Goal: Submit feedback/report problem: Submit feedback/report problem

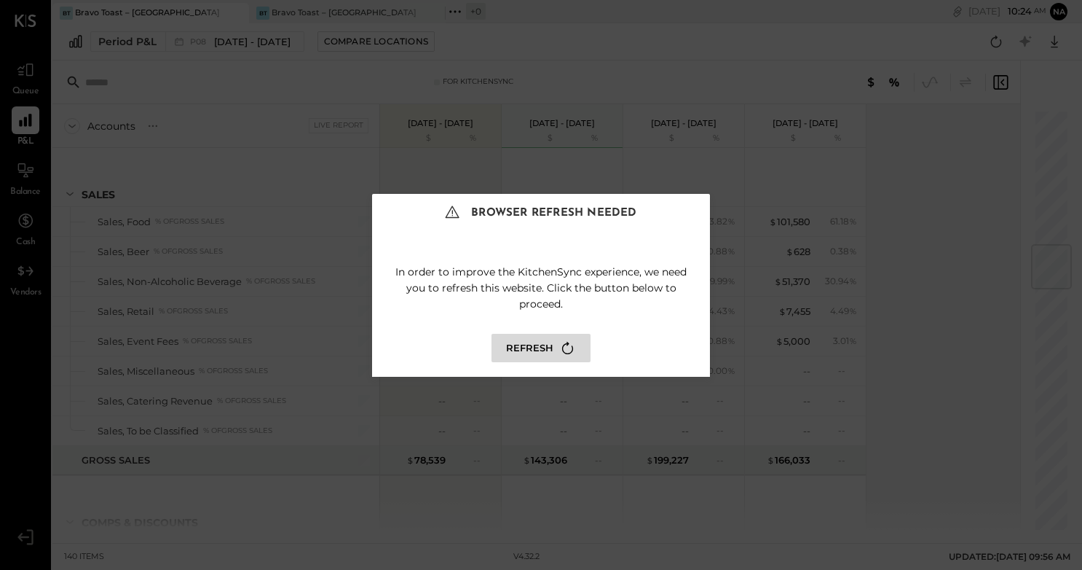
scroll to position [1141, 0]
click at [536, 349] on button "Refresh" at bounding box center [541, 348] width 99 height 28
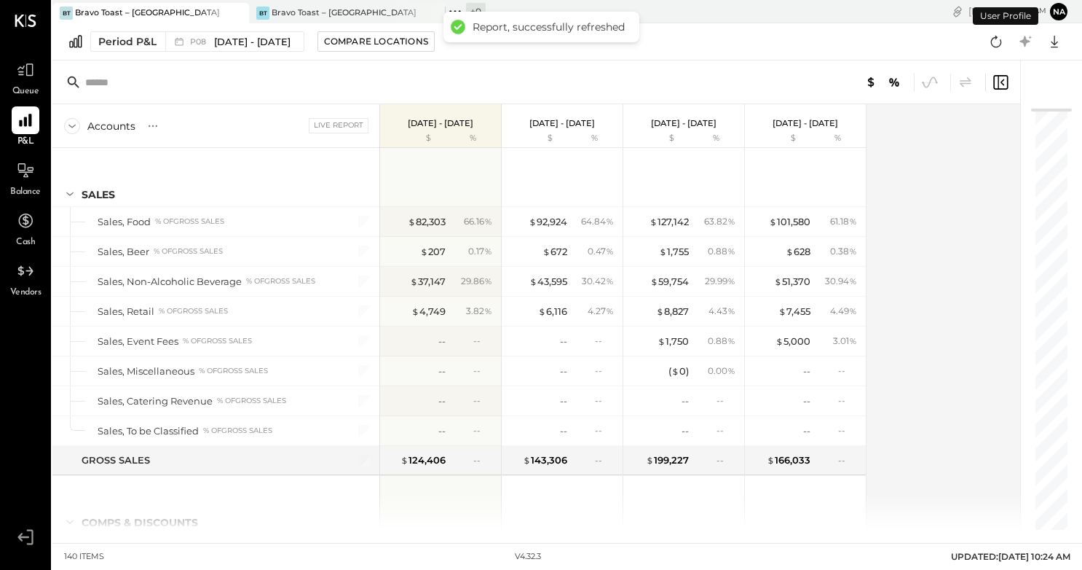
scroll to position [1897, 0]
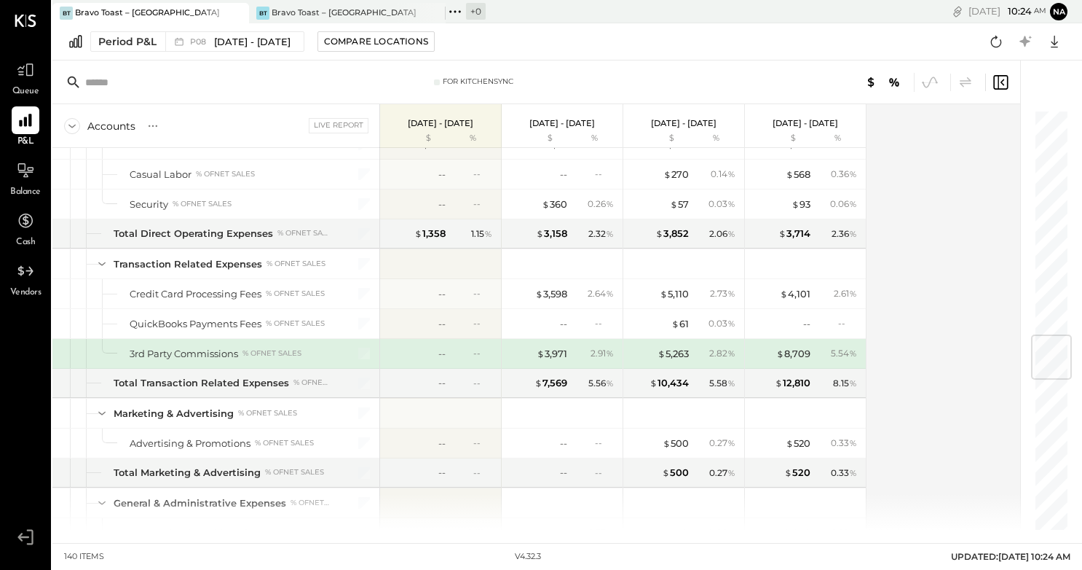
click at [165, 13] on div "Bravo Toast – [GEOGRAPHIC_DATA]" at bounding box center [147, 13] width 145 height 12
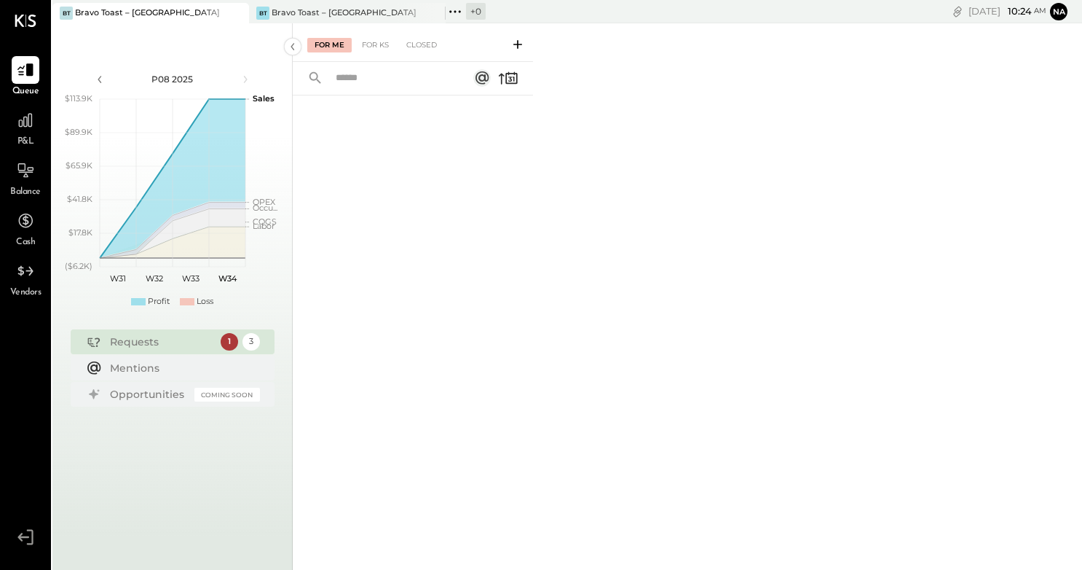
click at [17, 135] on div "P&L" at bounding box center [26, 127] width 28 height 42
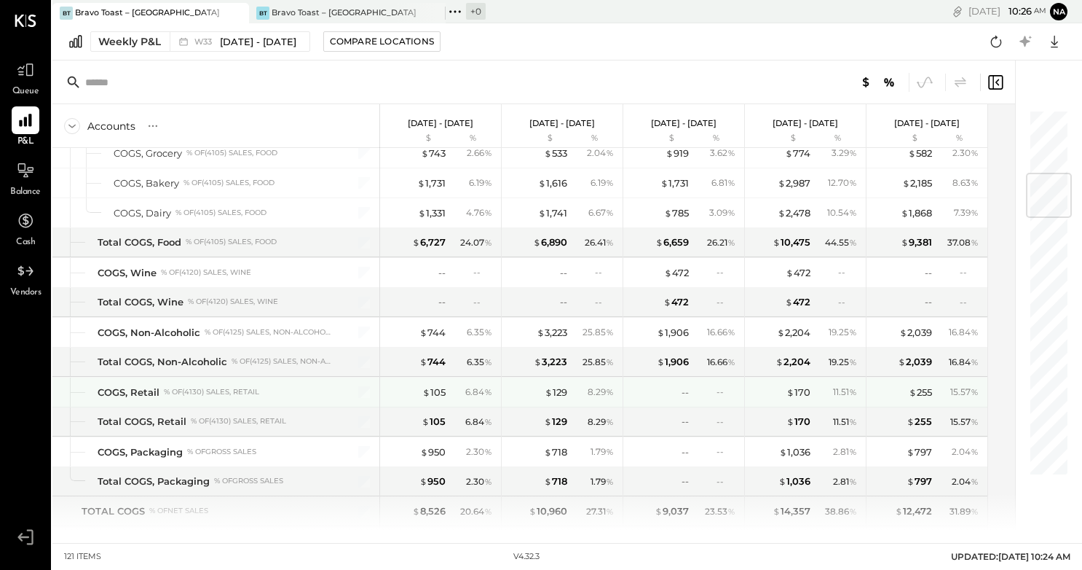
scroll to position [546, 0]
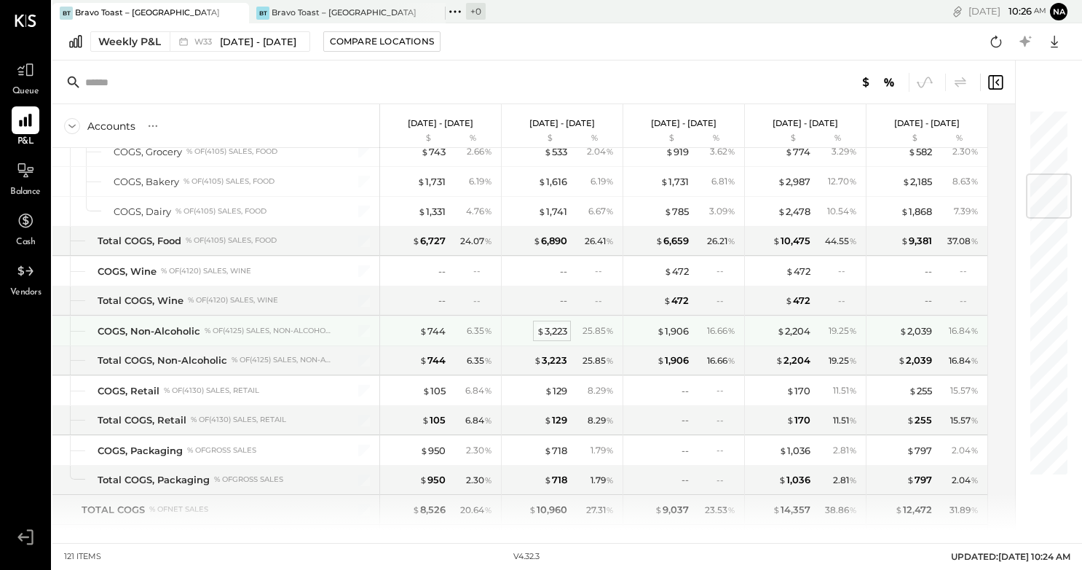
click at [551, 329] on div "$ 3,223" at bounding box center [552, 331] width 31 height 14
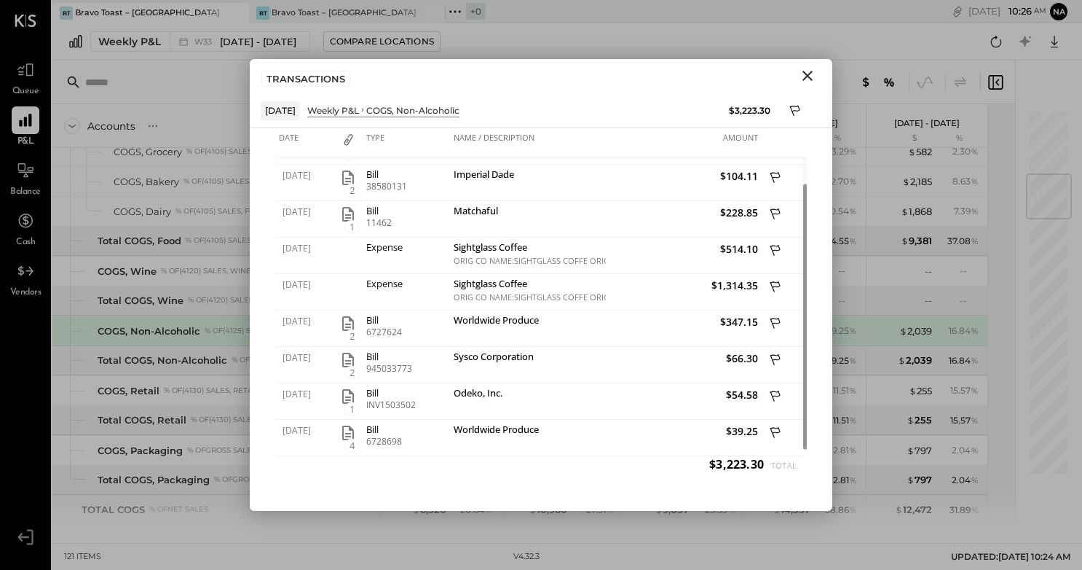
click at [808, 77] on icon "Close" at bounding box center [807, 75] width 17 height 17
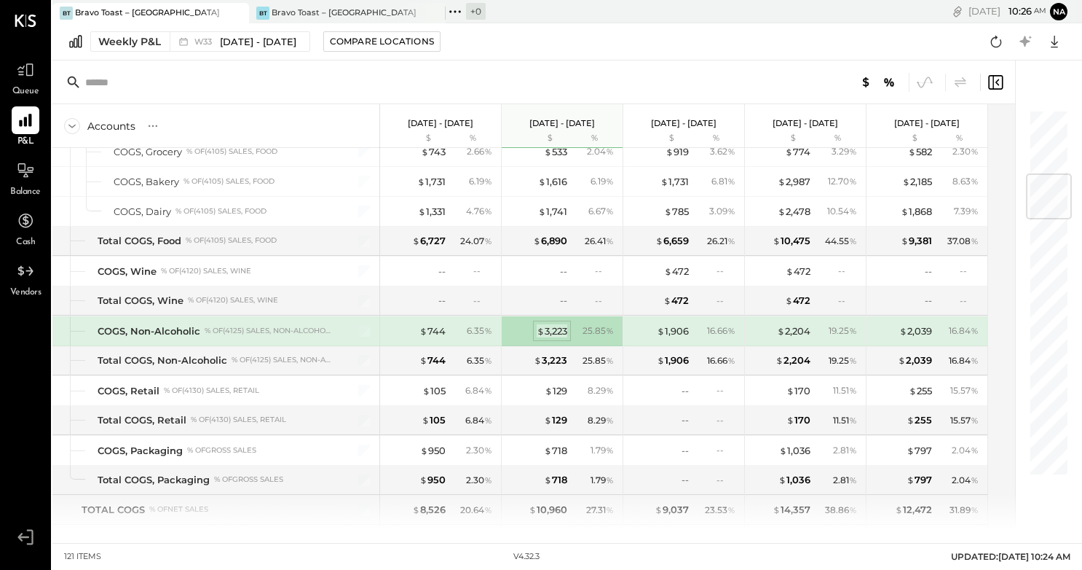
click at [557, 330] on div "$ 3,223" at bounding box center [552, 331] width 31 height 14
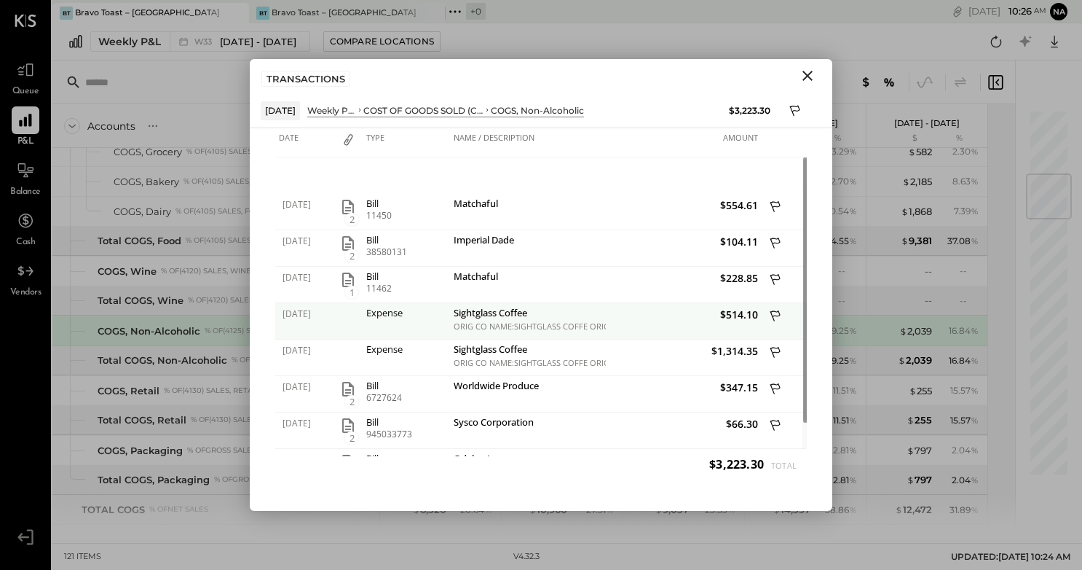
click at [495, 313] on div "Sightglass Coffee" at bounding box center [528, 314] width 149 height 14
click at [779, 315] on icon at bounding box center [776, 317] width 13 height 18
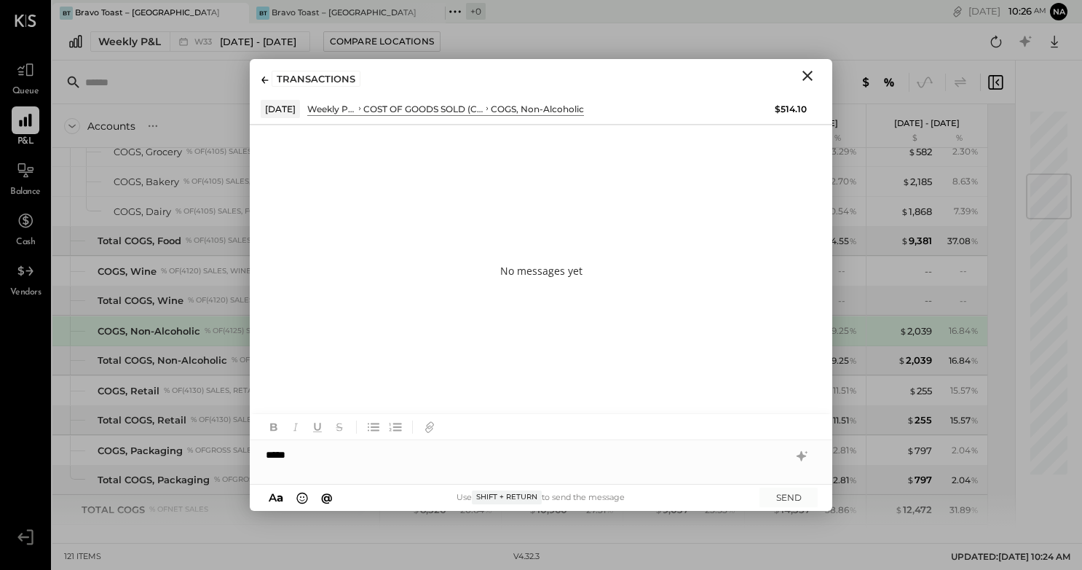
click at [265, 76] on icon at bounding box center [265, 79] width 7 height 7
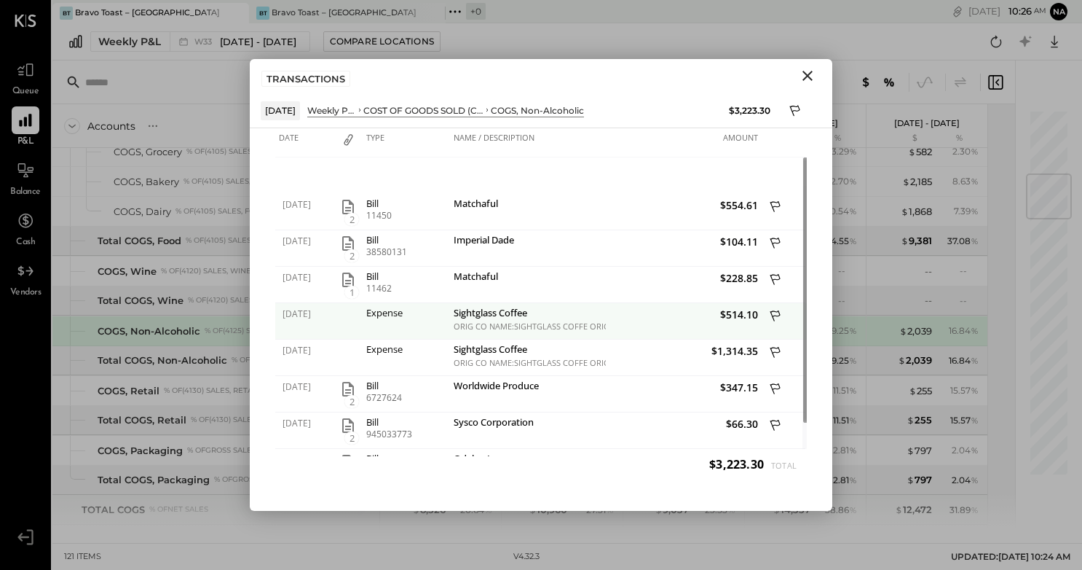
click at [774, 313] on icon at bounding box center [776, 317] width 13 height 18
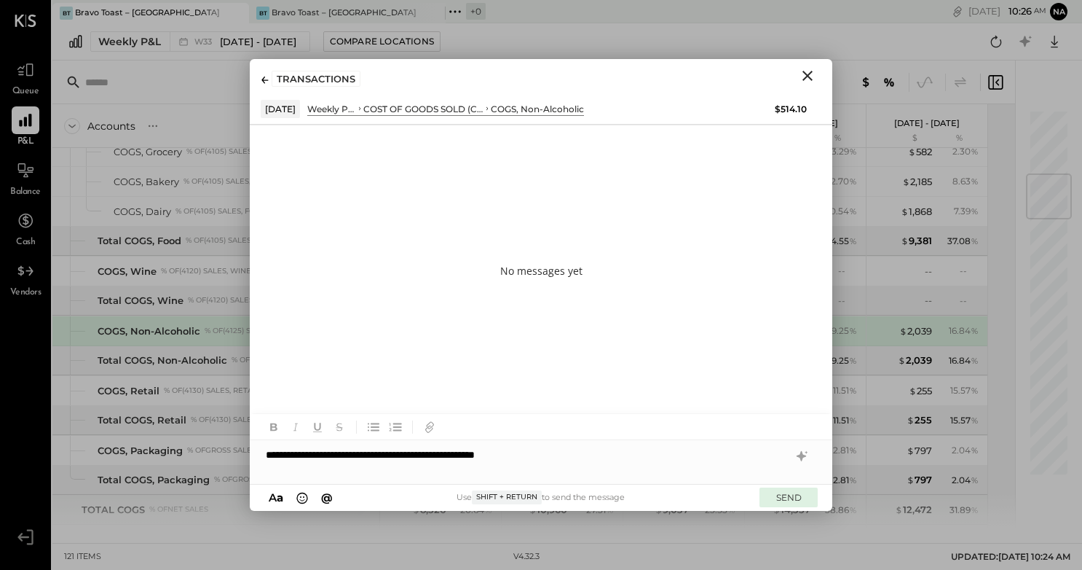
click at [780, 490] on button "SEND" at bounding box center [789, 497] width 58 height 20
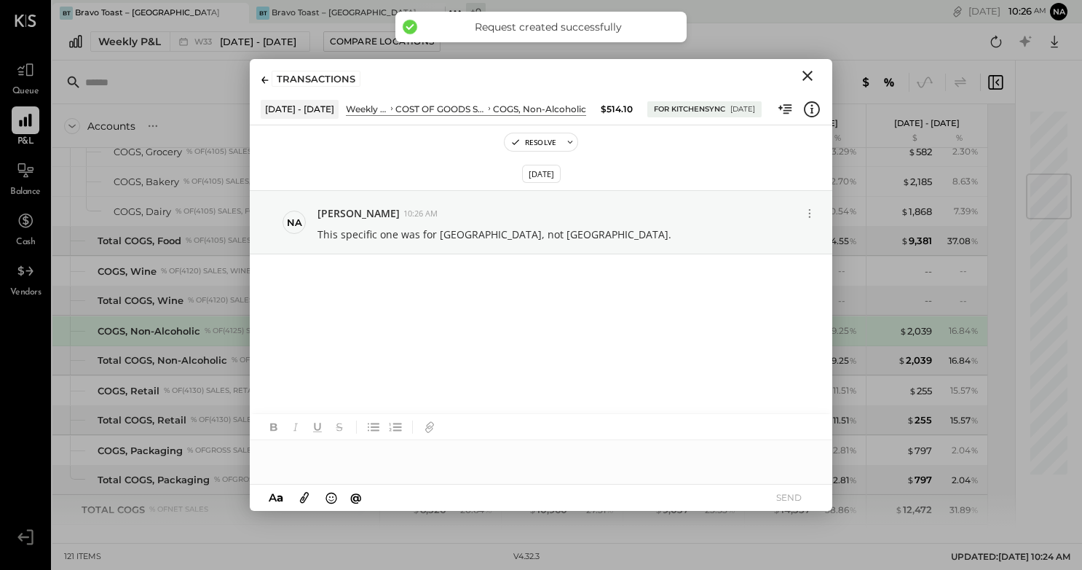
click at [809, 74] on icon "Close" at bounding box center [808, 76] width 10 height 10
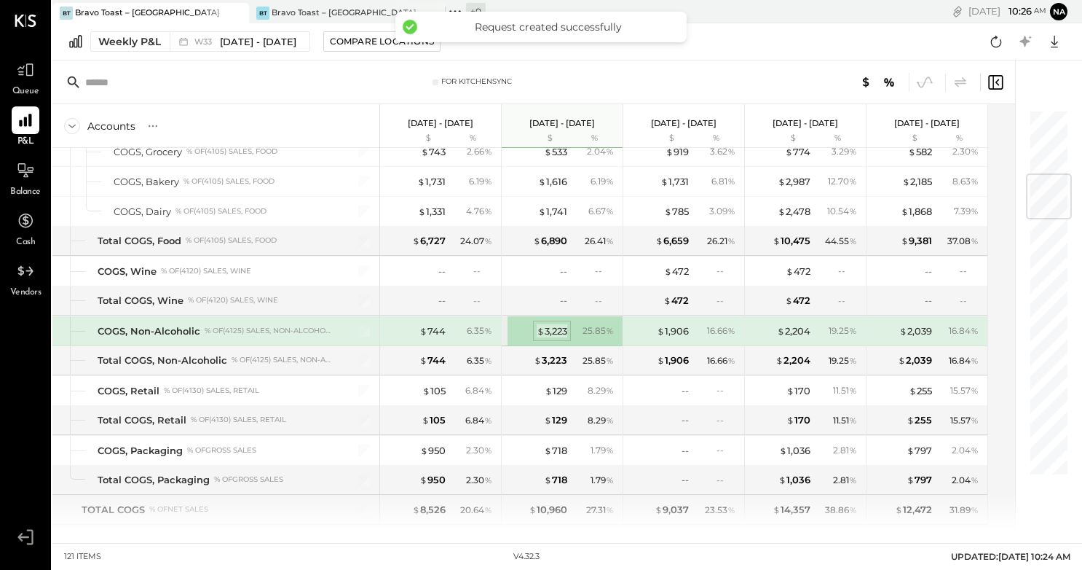
click at [552, 332] on div "$ 3,223" at bounding box center [552, 331] width 31 height 14
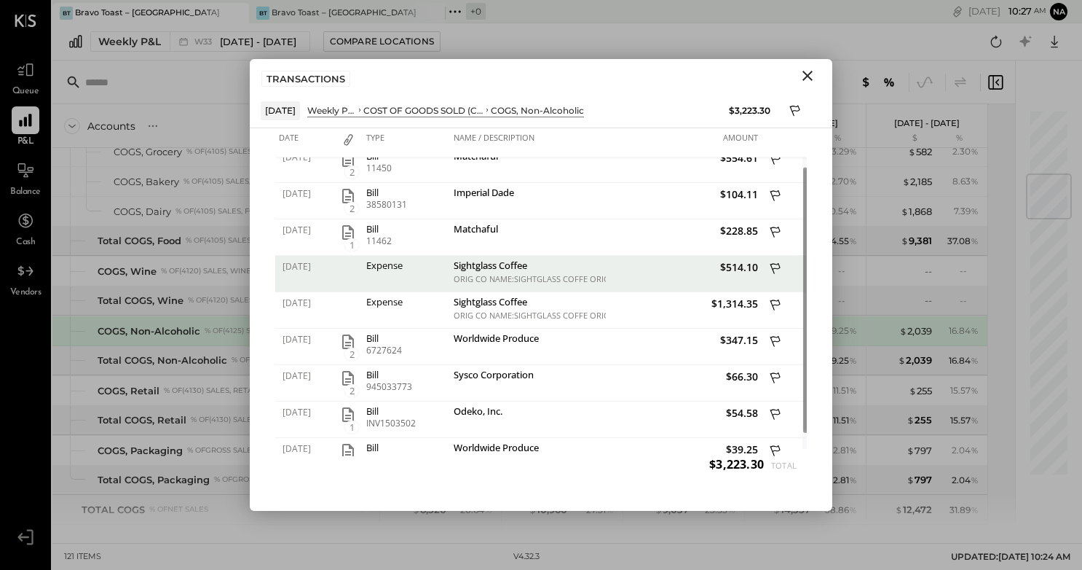
click at [562, 278] on div "ORIG CO NAME:SIGHTGLASS COFFE ORIG ID:XXXXXX2291 DESC DATE: CO ENTRY DESCR:PAYM…" at bounding box center [528, 279] width 149 height 10
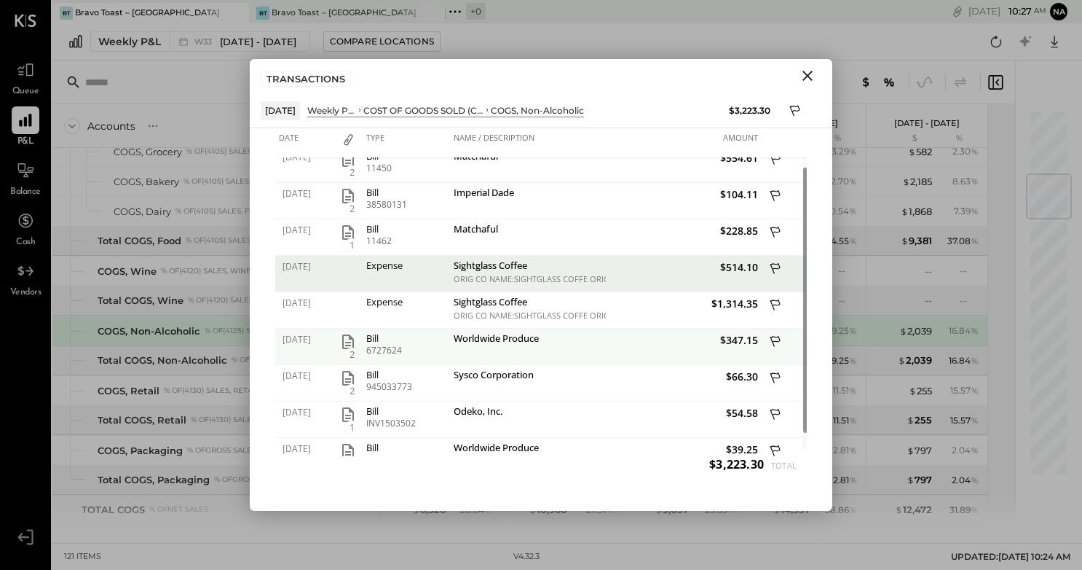
click at [602, 349] on div "Worldwide Produce" at bounding box center [528, 347] width 156 height 36
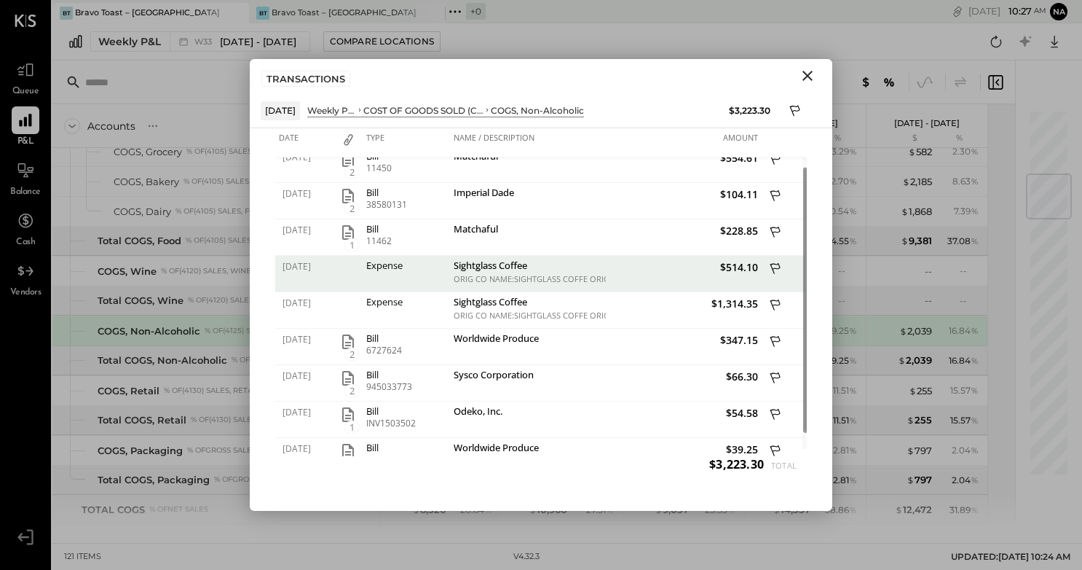
click at [806, 76] on icon "Close" at bounding box center [807, 75] width 17 height 17
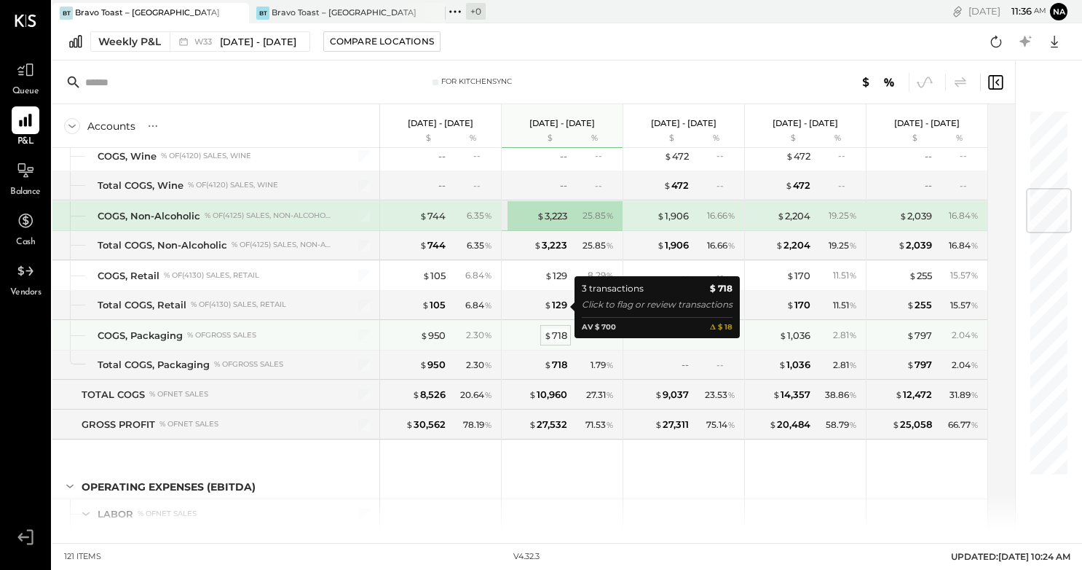
scroll to position [661, 0]
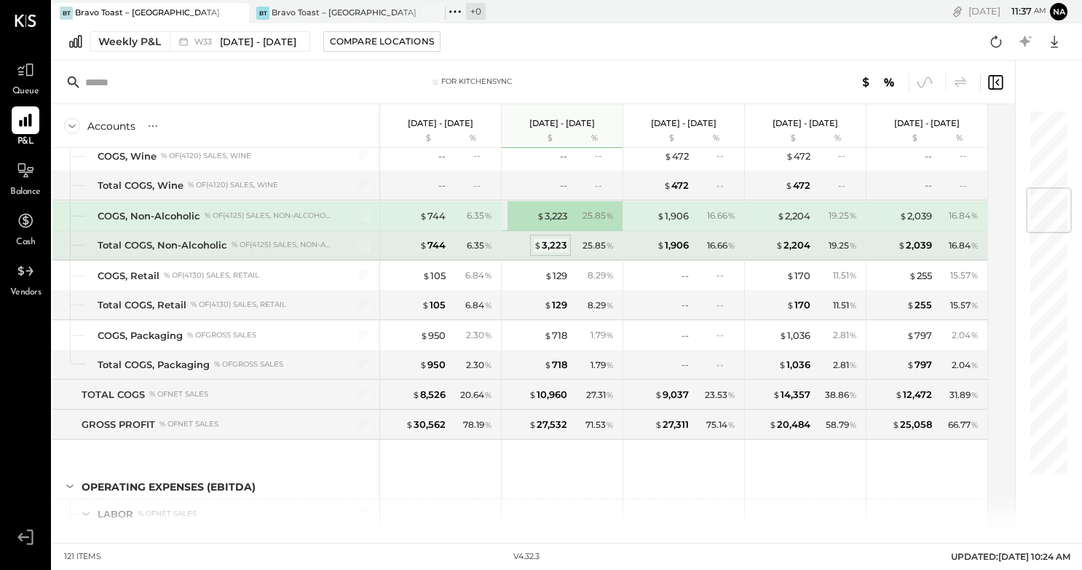
click at [556, 247] on div "$ 3,223" at bounding box center [551, 245] width 34 height 14
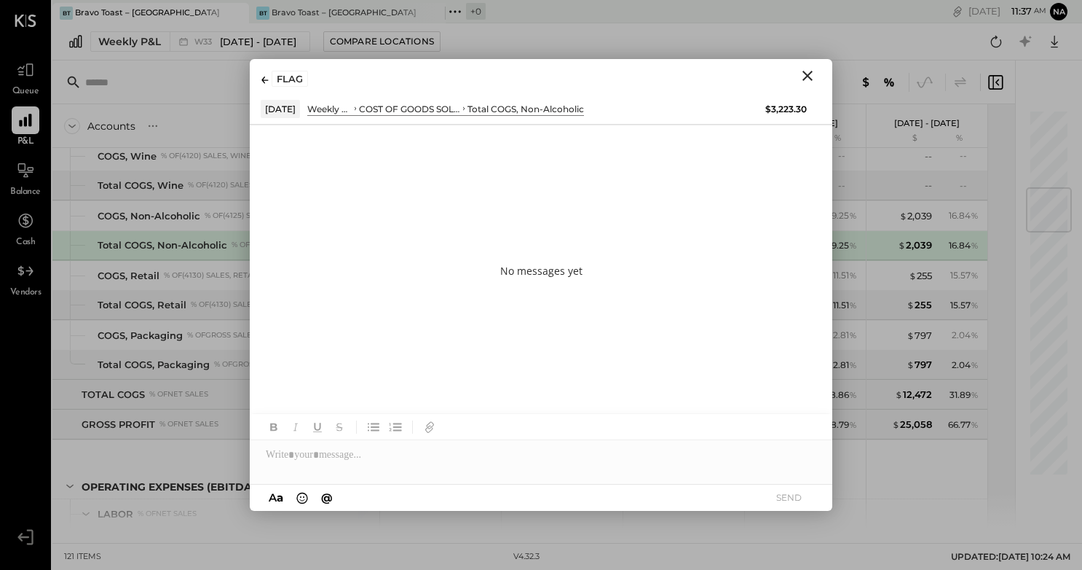
click at [260, 77] on div "FLAG" at bounding box center [541, 76] width 583 height 34
click at [264, 78] on icon at bounding box center [265, 79] width 7 height 7
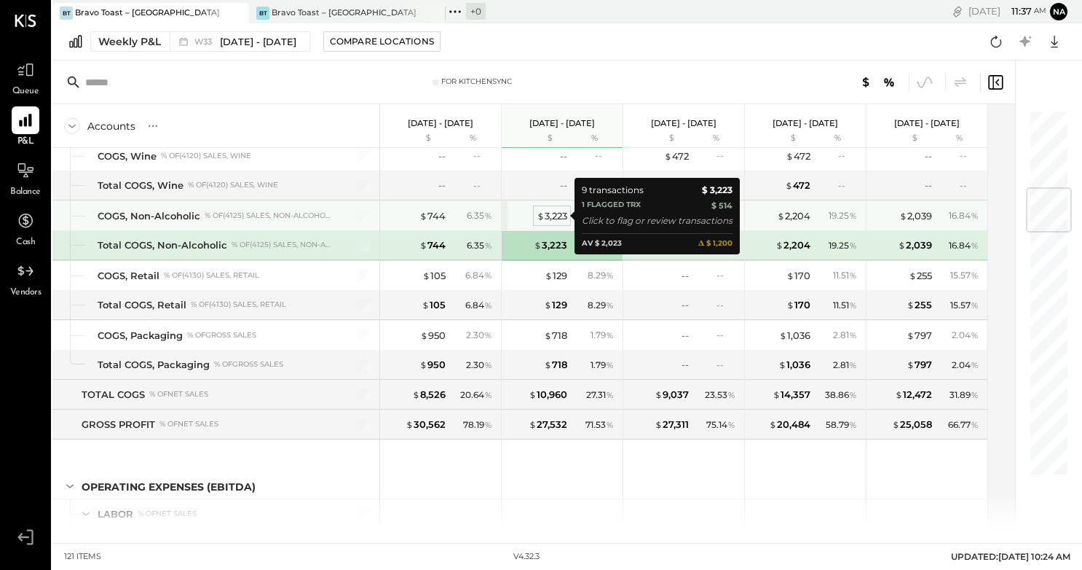
click at [559, 209] on div "$ 3,223" at bounding box center [552, 216] width 31 height 14
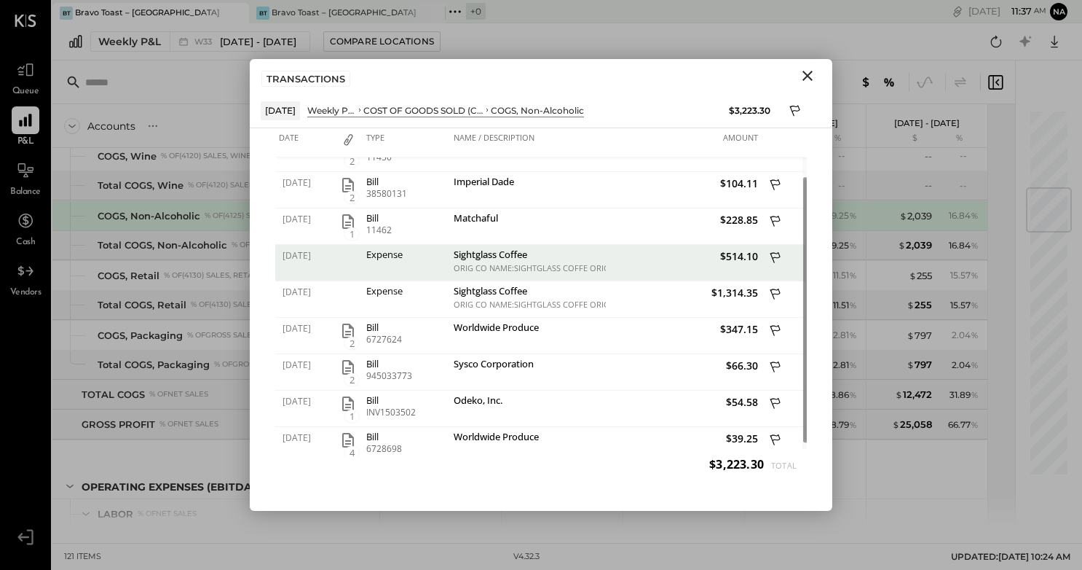
click at [805, 79] on icon "Close" at bounding box center [807, 75] width 17 height 17
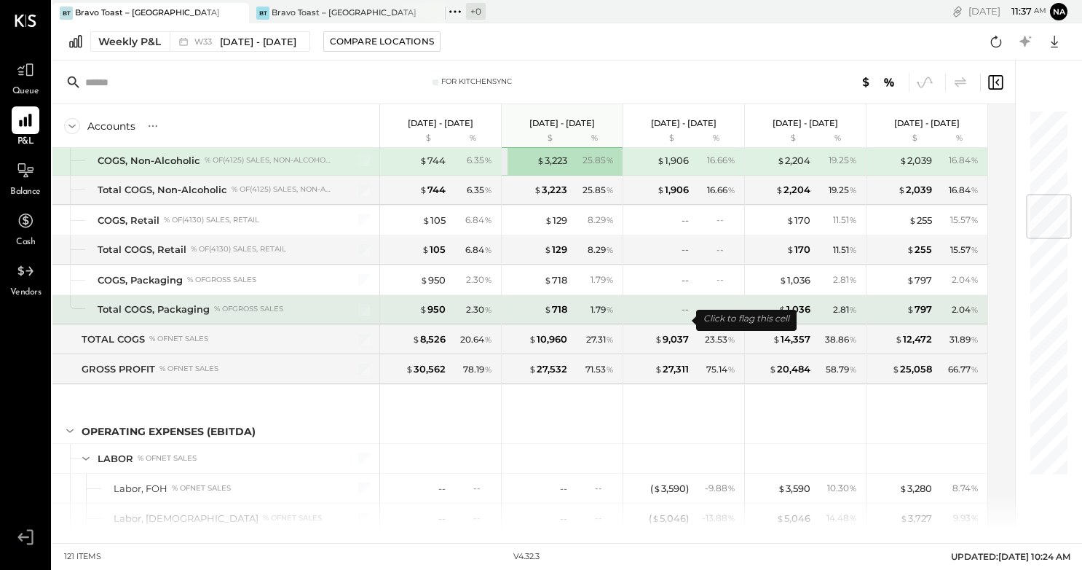
scroll to position [721, 0]
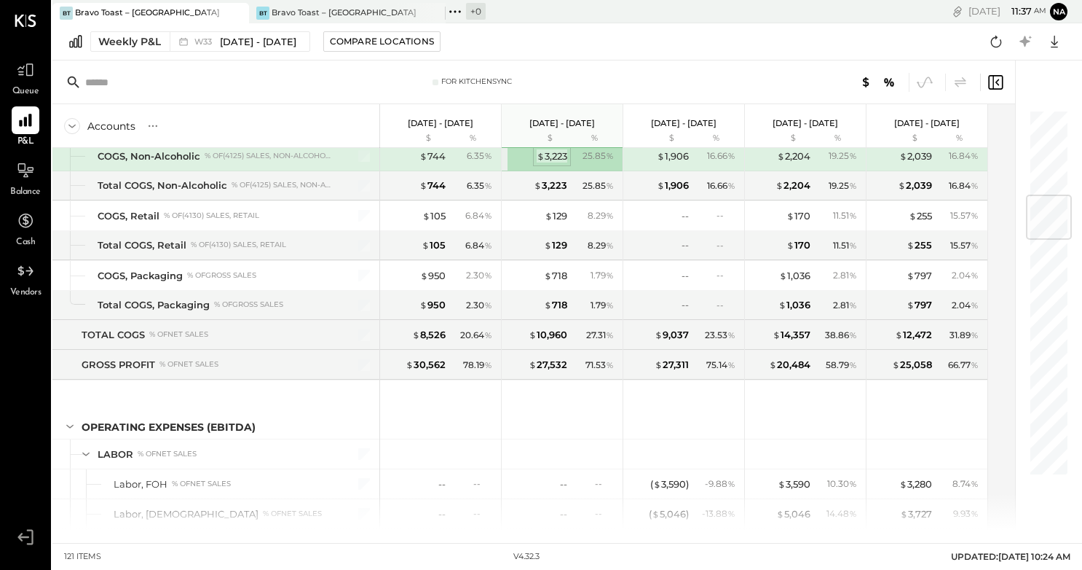
click at [558, 155] on div "$ 3,223" at bounding box center [552, 156] width 31 height 14
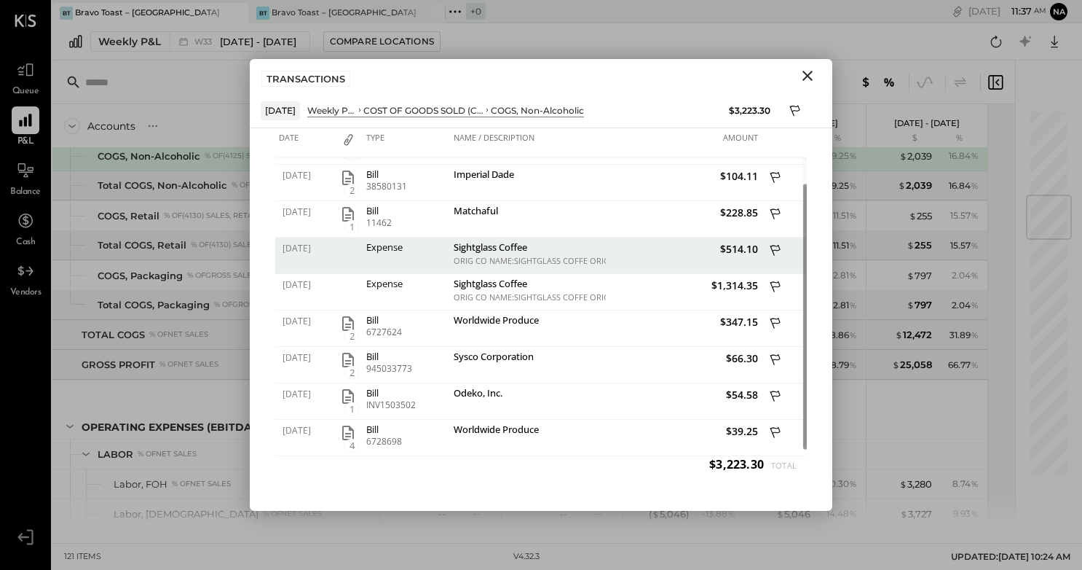
click at [771, 247] on icon at bounding box center [776, 250] width 10 height 11
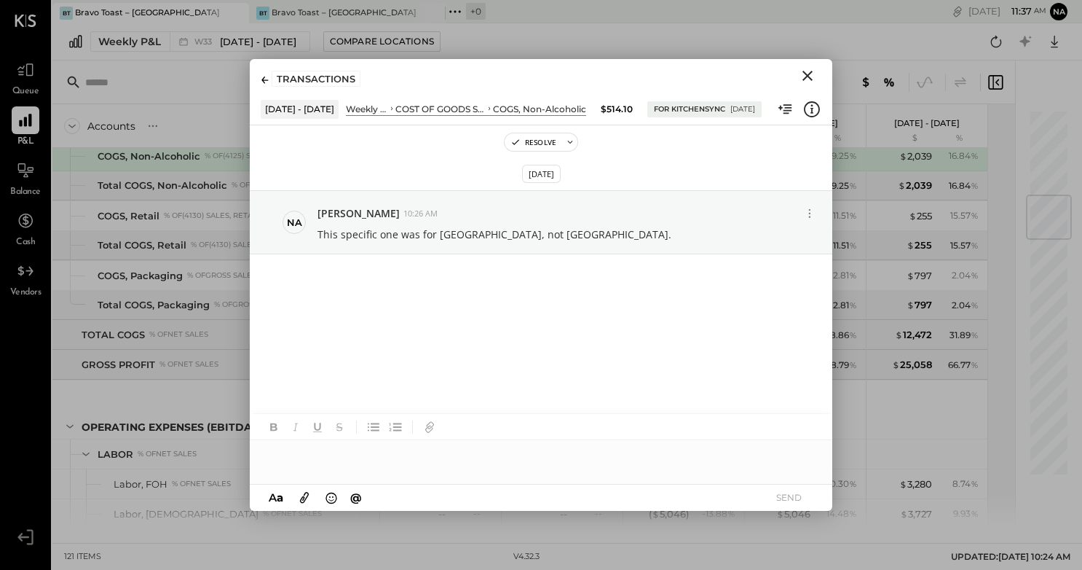
click at [266, 80] on icon at bounding box center [265, 79] width 7 height 7
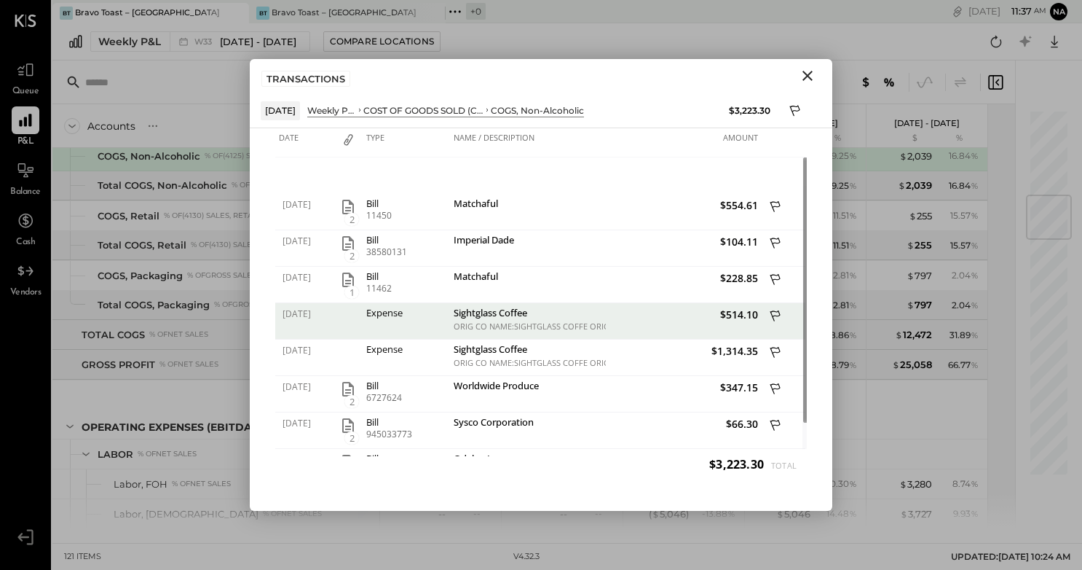
click at [801, 82] on icon "Close" at bounding box center [807, 75] width 17 height 17
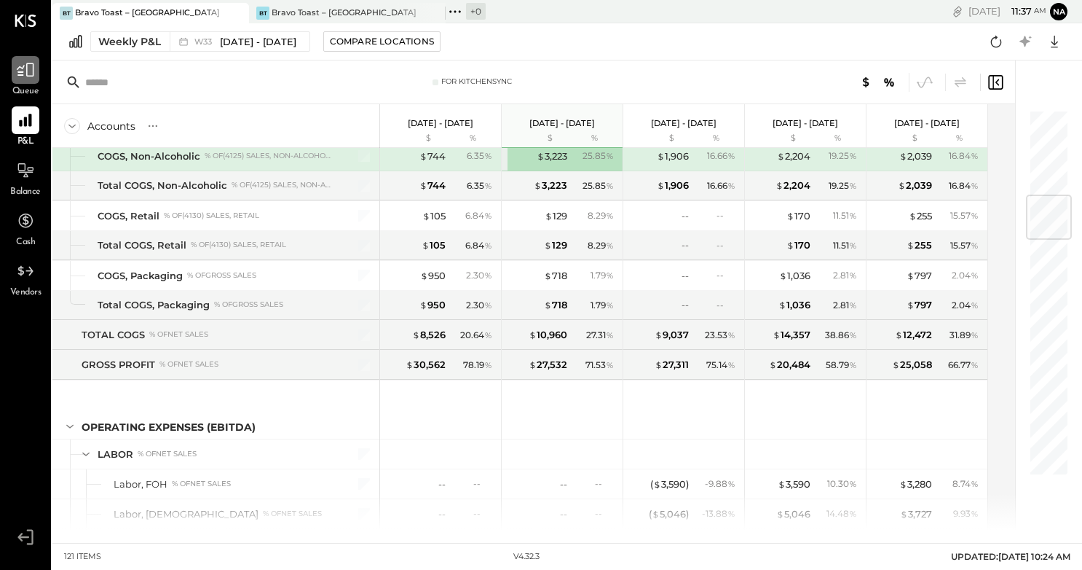
click at [28, 74] on icon at bounding box center [25, 69] width 19 height 19
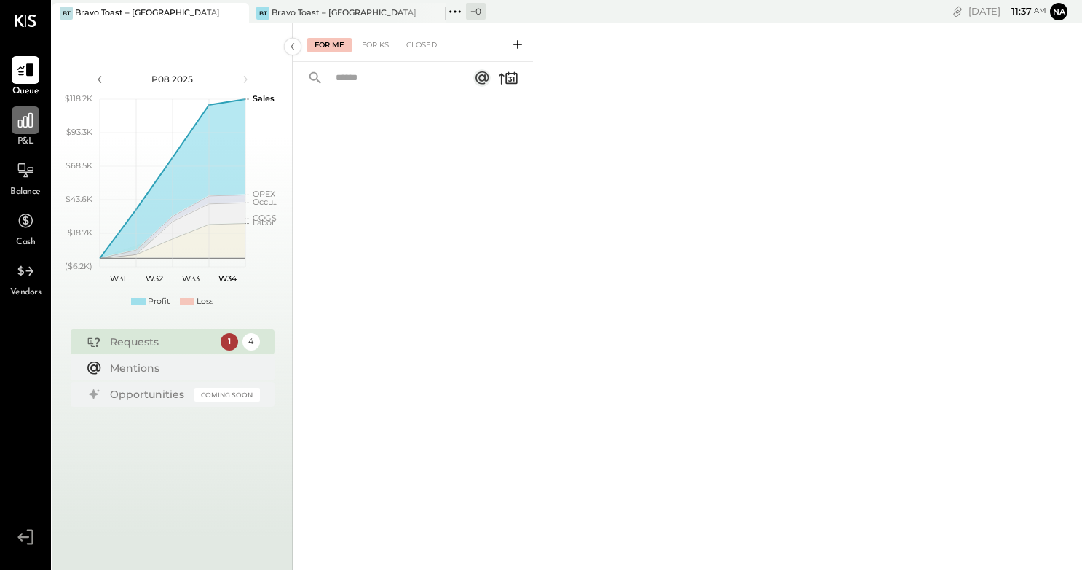
click at [31, 128] on icon at bounding box center [25, 120] width 19 height 19
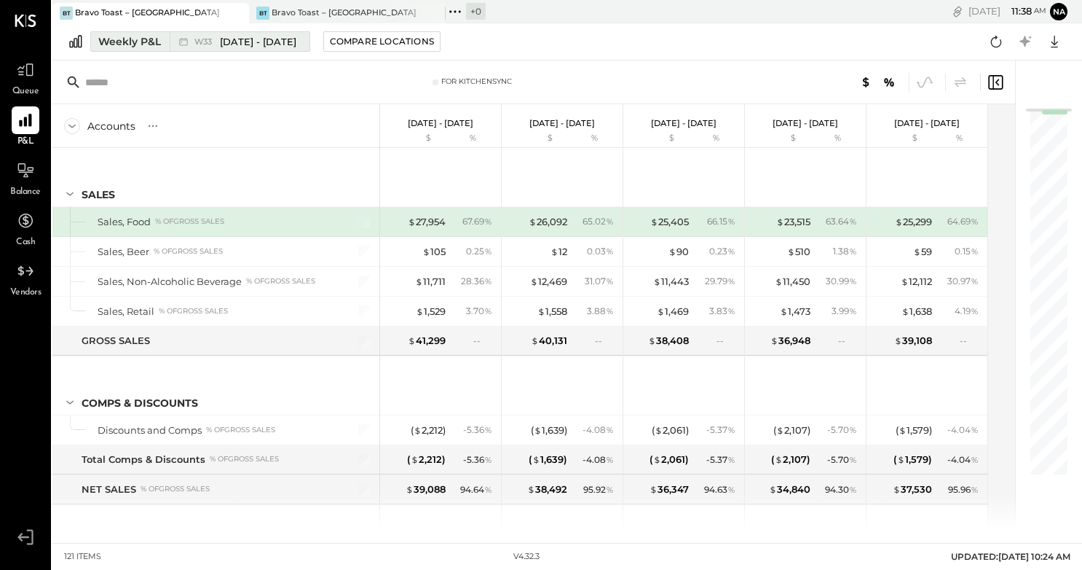
click at [133, 45] on div "Weekly P&L" at bounding box center [129, 41] width 63 height 15
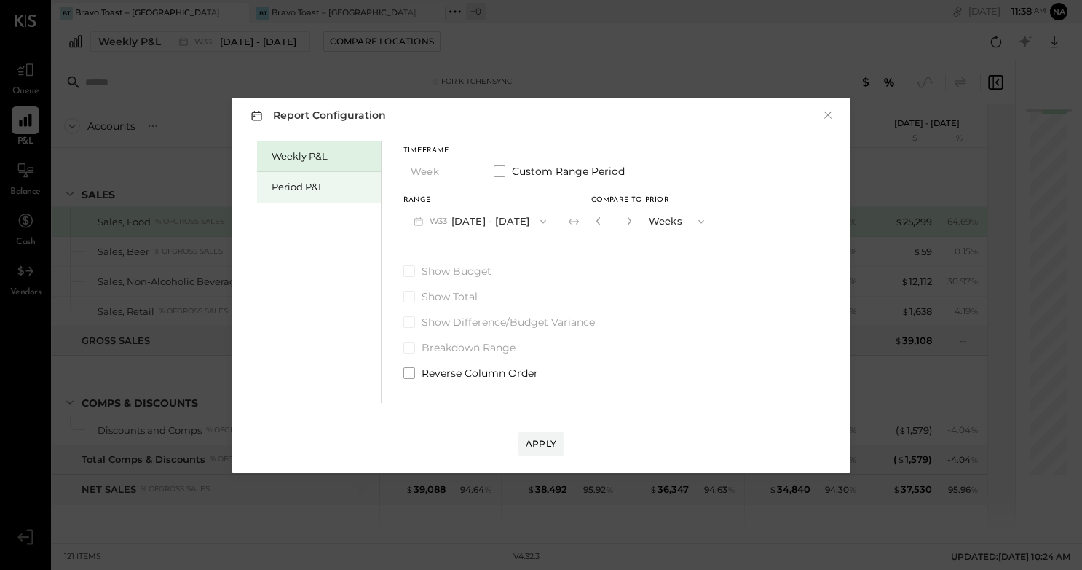
click at [334, 194] on div "Period P&L" at bounding box center [319, 187] width 124 height 31
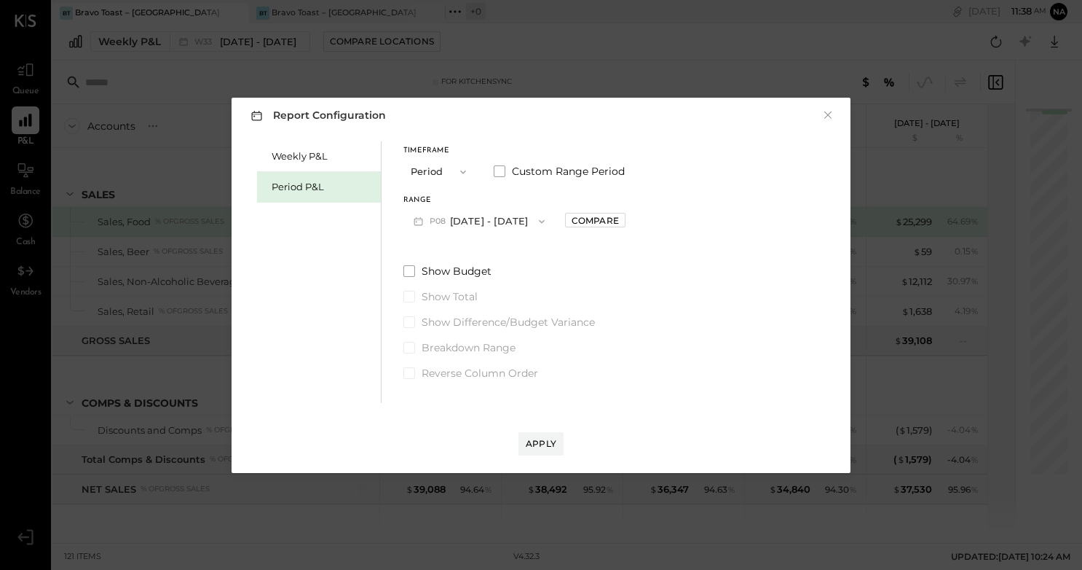
click at [528, 221] on button "P08 Jul 28 - Aug 24, 2025" at bounding box center [480, 221] width 152 height 27
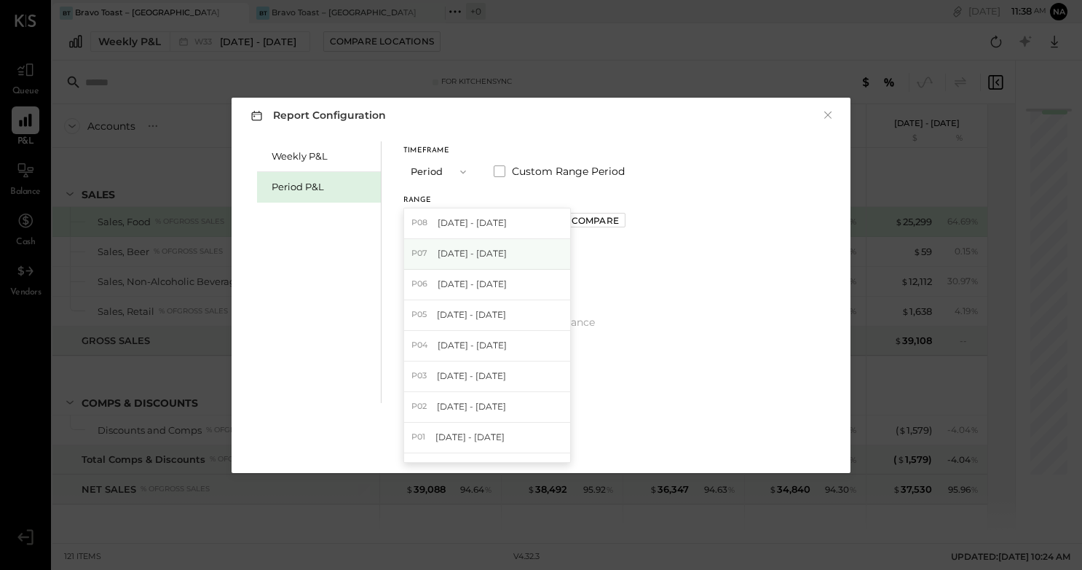
click at [537, 251] on div "P07 Jun 30 - Jul 27, 2025" at bounding box center [487, 254] width 166 height 31
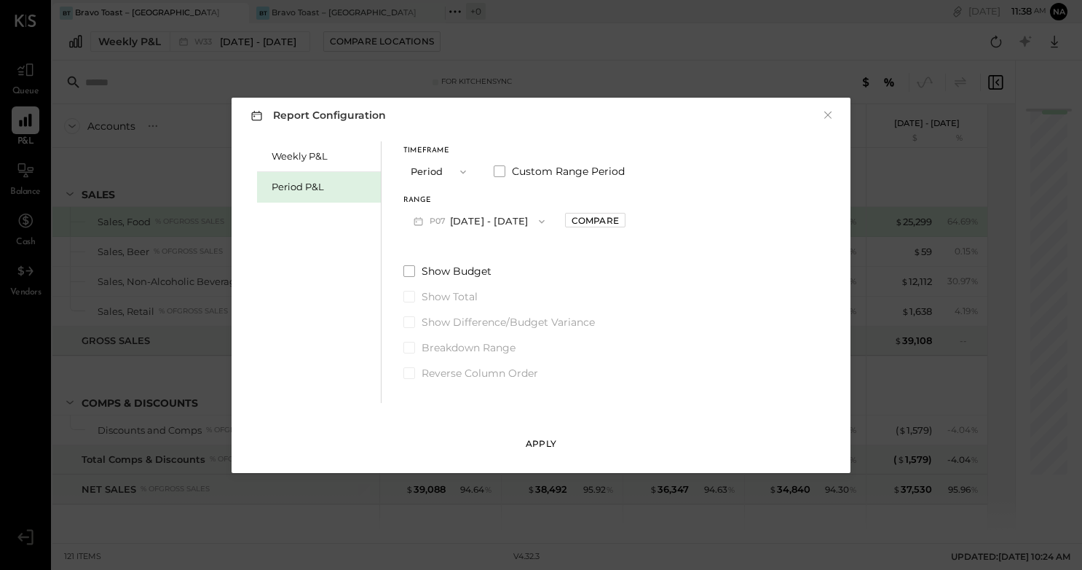
click at [549, 442] on div "Apply" at bounding box center [541, 443] width 31 height 12
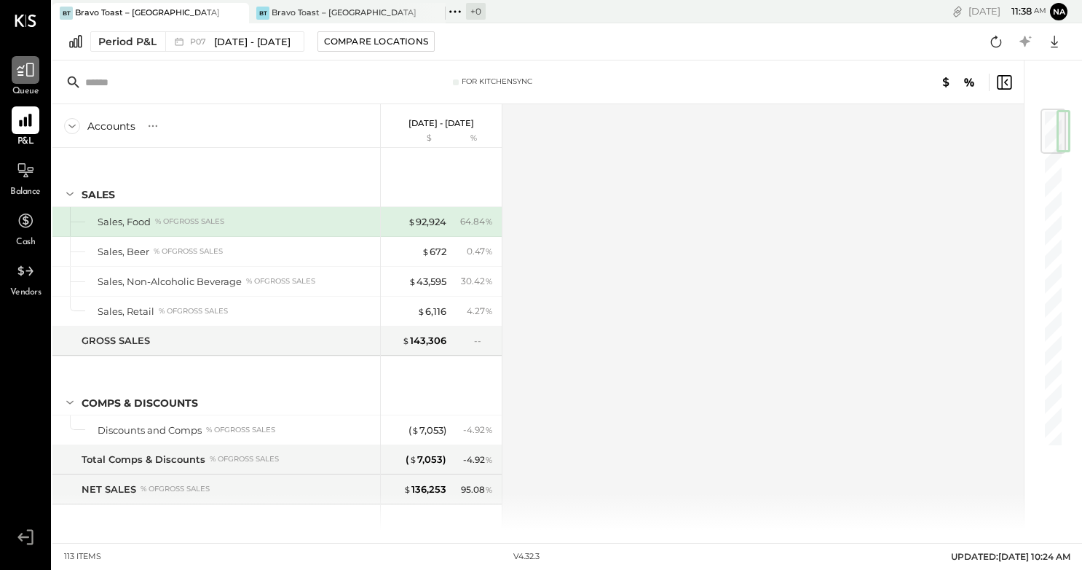
click at [28, 74] on icon at bounding box center [25, 69] width 19 height 19
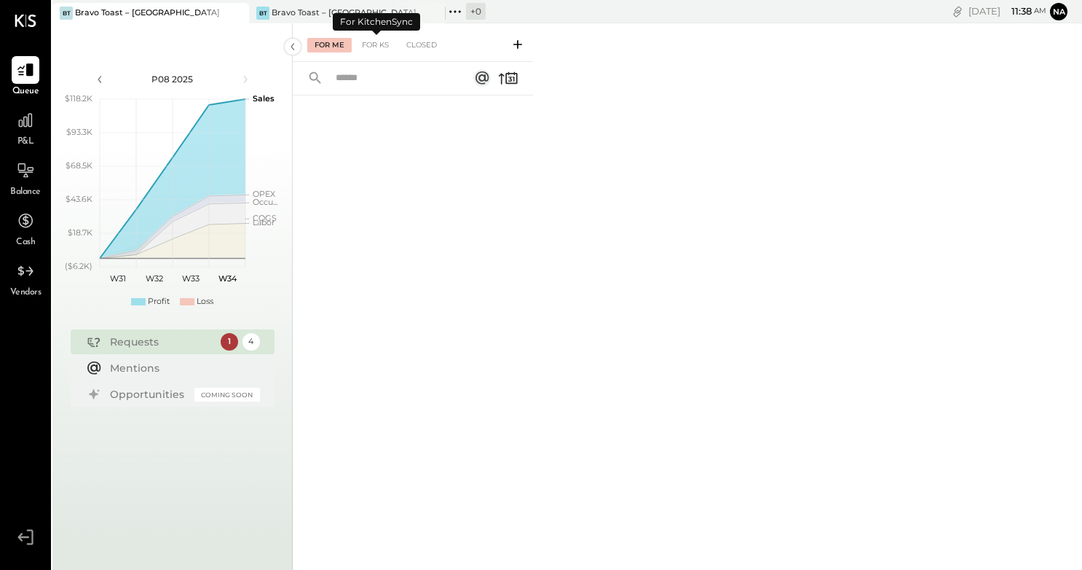
click at [336, 48] on div "For Me" at bounding box center [329, 45] width 44 height 15
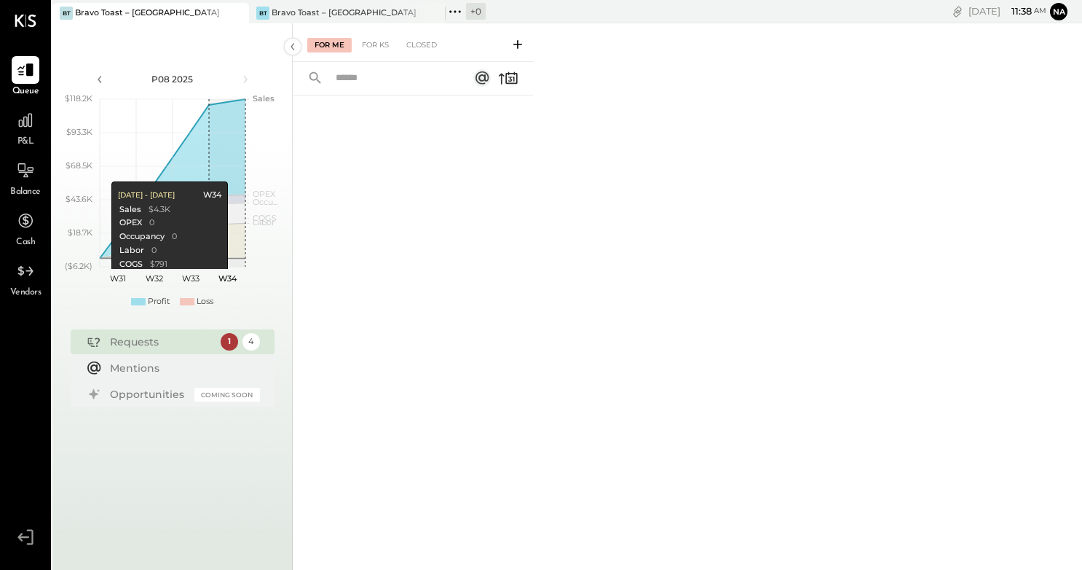
click at [197, 334] on div "Requests" at bounding box center [161, 341] width 103 height 15
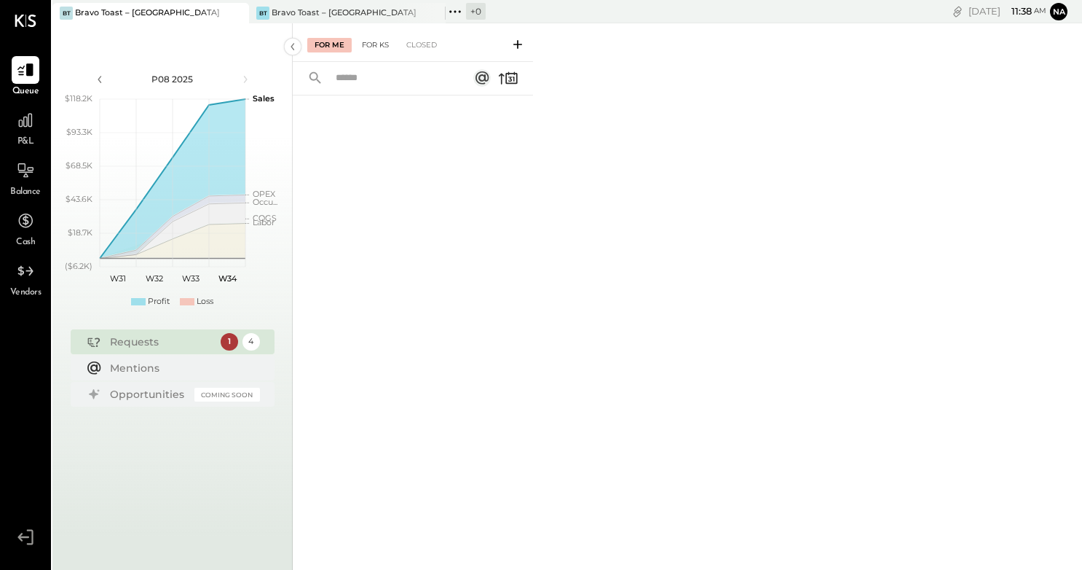
click at [379, 39] on div "For KS" at bounding box center [376, 45] width 42 height 15
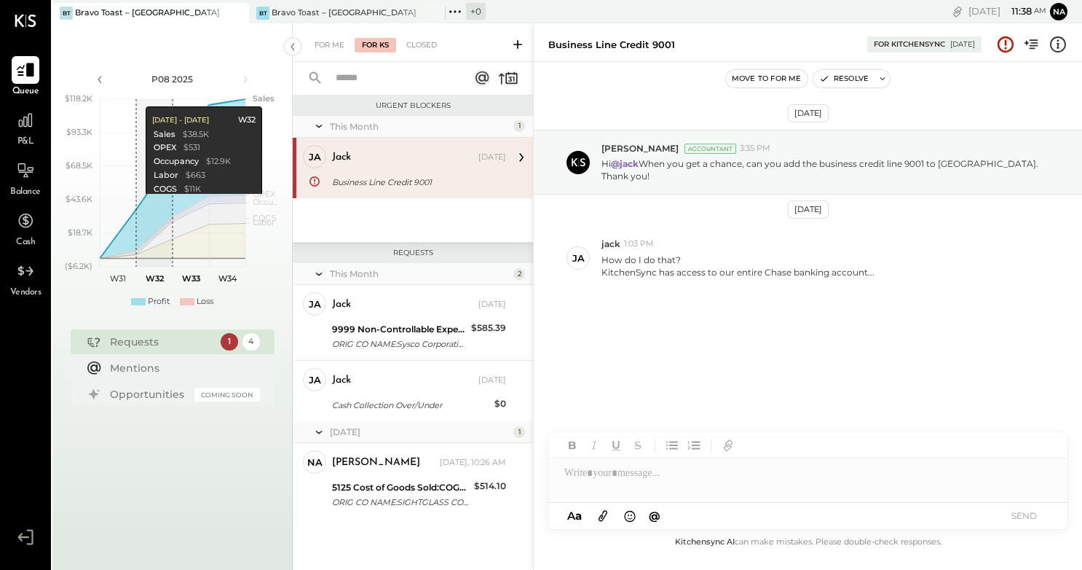
click at [23, 71] on icon at bounding box center [25, 69] width 19 height 19
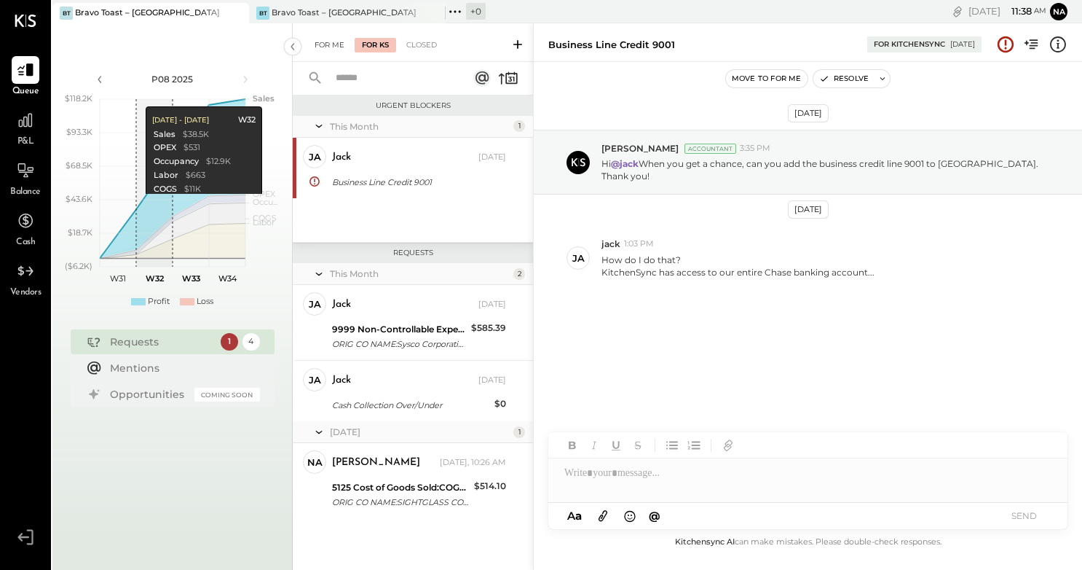
click at [324, 42] on div "For Me" at bounding box center [329, 45] width 44 height 15
